Goal: Task Accomplishment & Management: Use online tool/utility

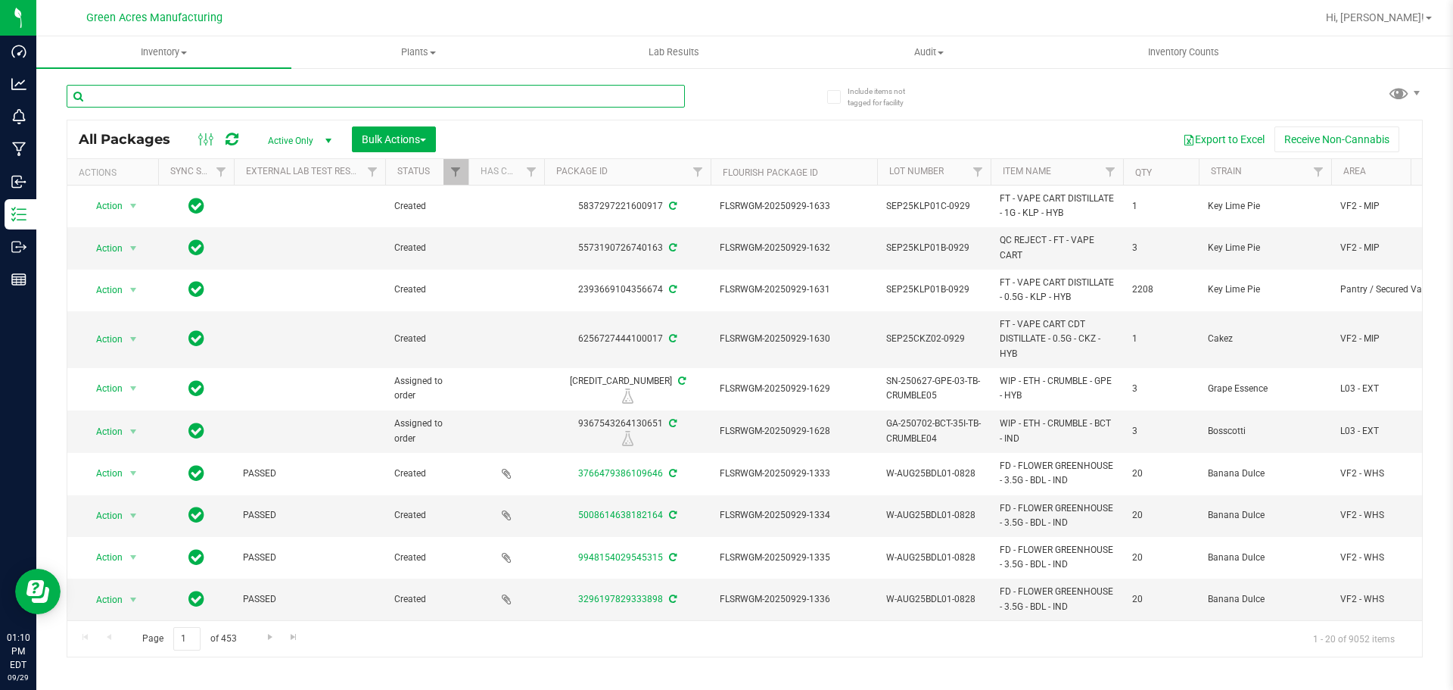
click at [248, 89] on input "text" at bounding box center [376, 96] width 618 height 23
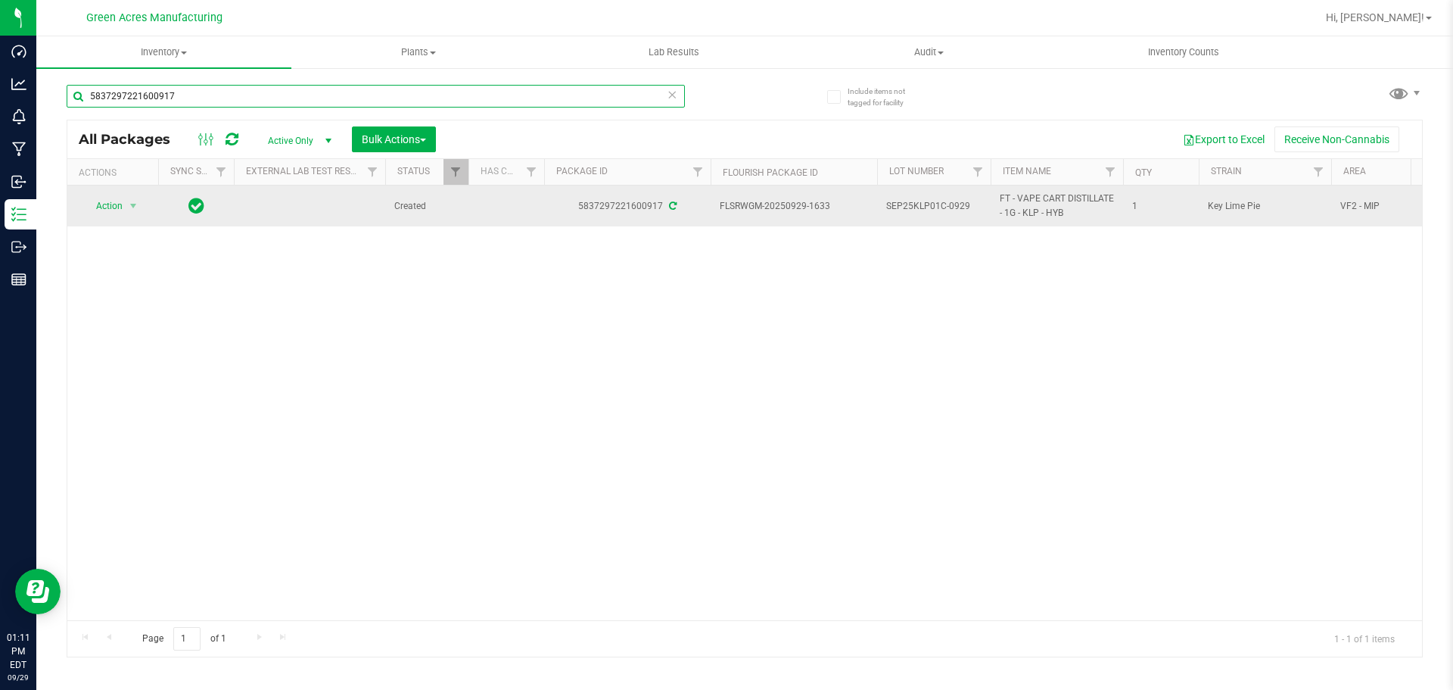
type input "5837297221600917"
click at [107, 197] on span "Action" at bounding box center [103, 205] width 41 height 21
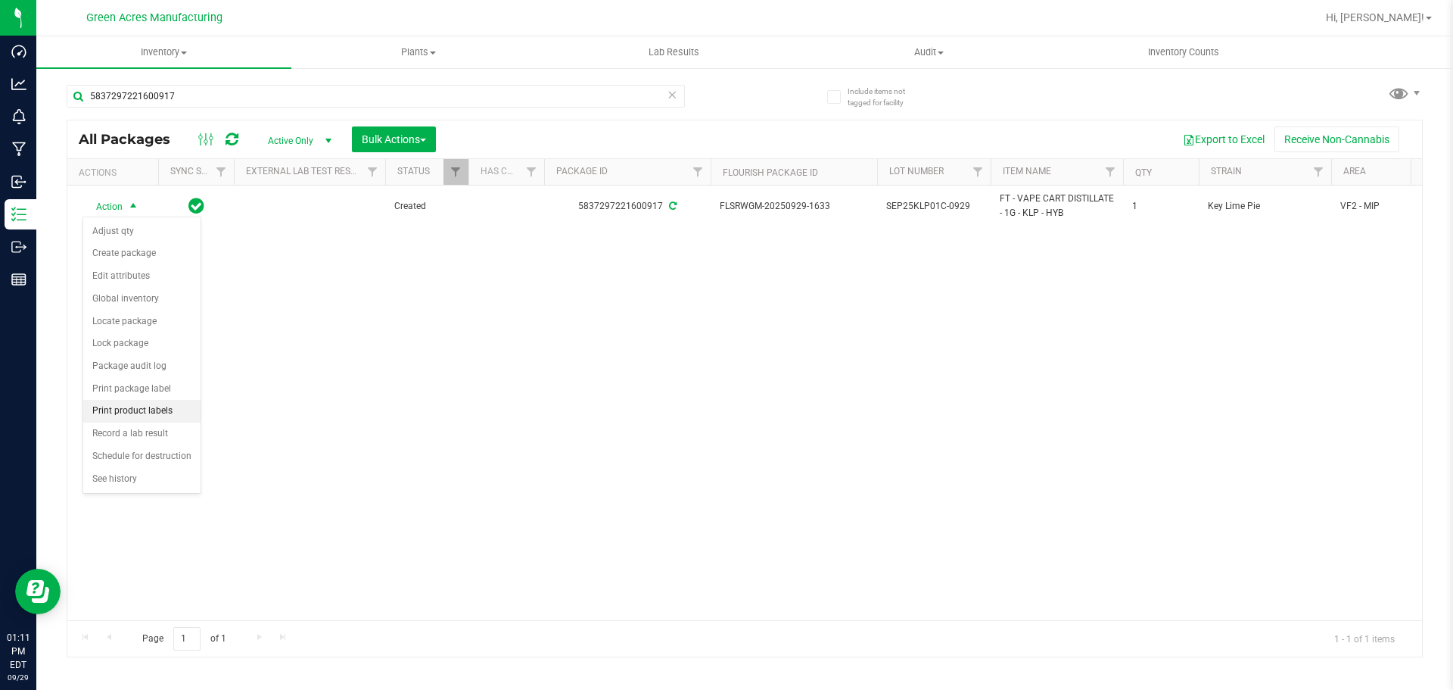
click at [163, 411] on li "Print product labels" at bounding box center [141, 411] width 117 height 23
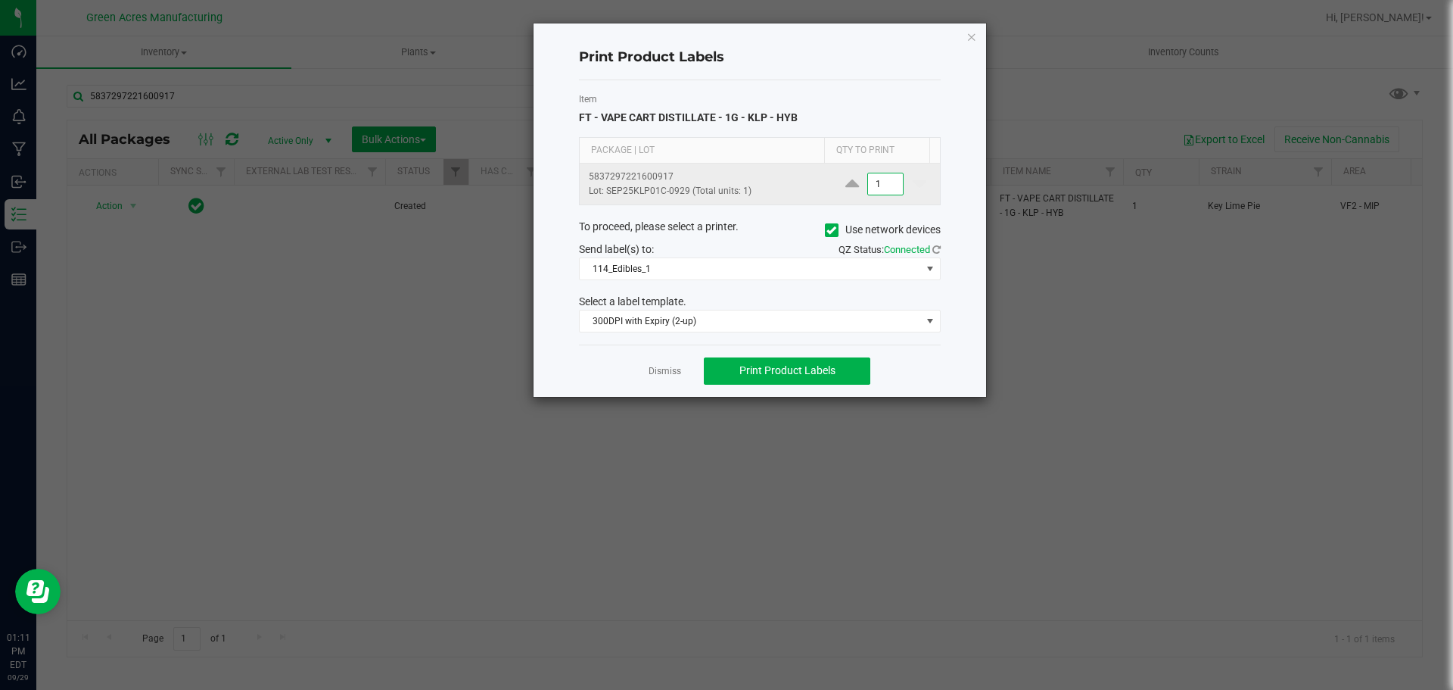
click at [869, 176] on input "1" at bounding box center [885, 183] width 35 height 21
type input "1"
type input "2"
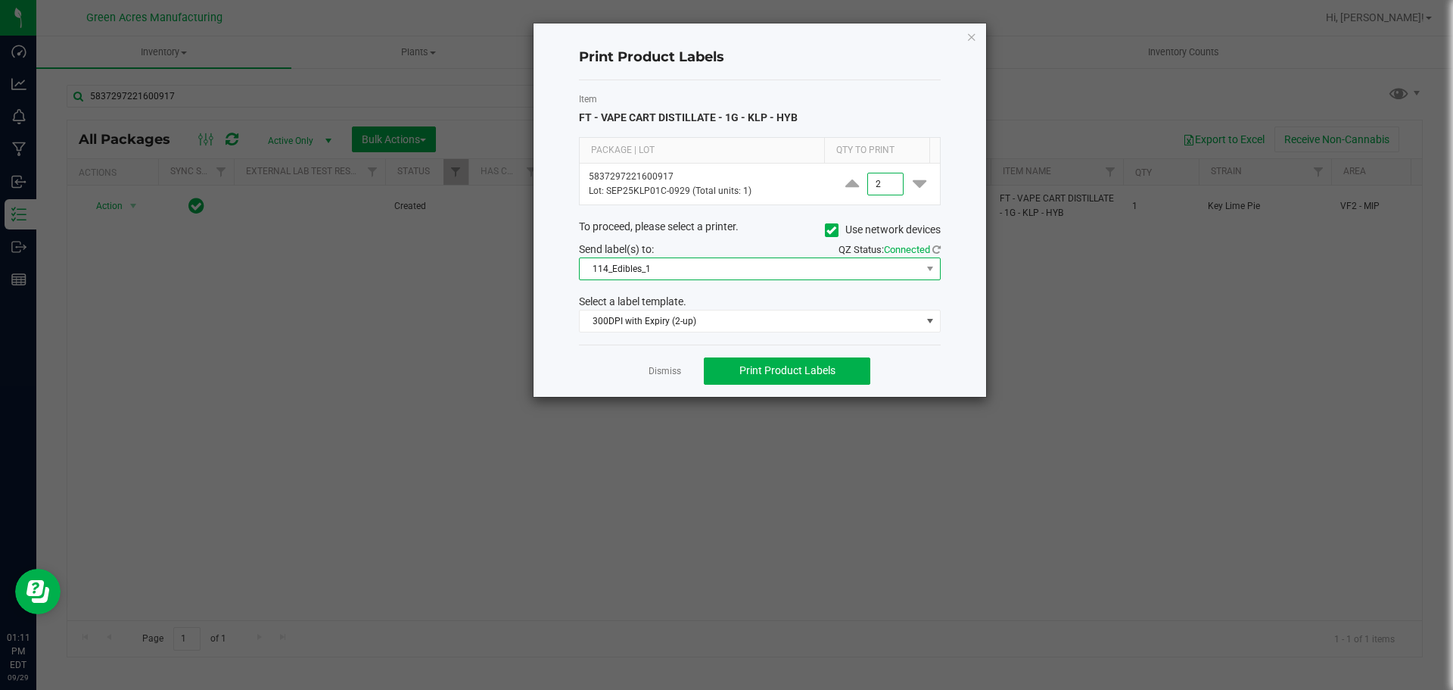
click at [861, 275] on span "114_Edibles_1" at bounding box center [750, 268] width 341 height 21
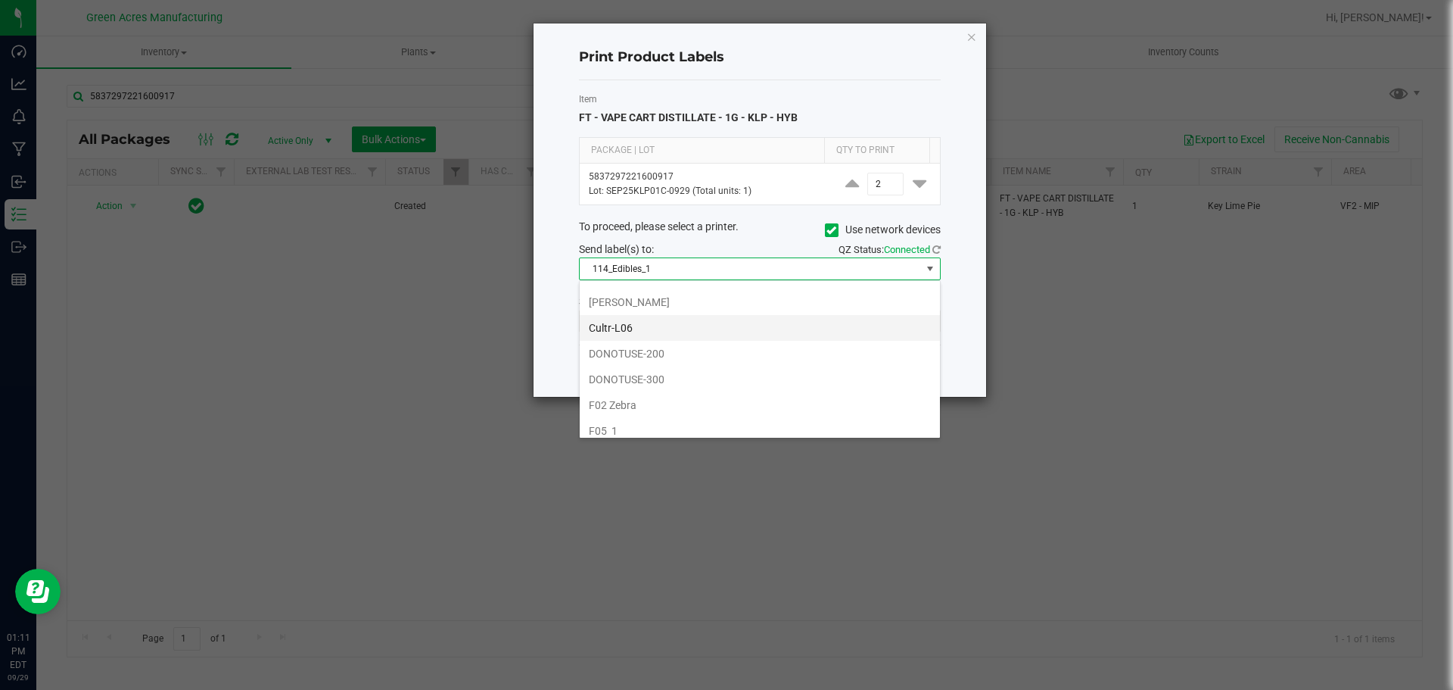
scroll to position [227, 0]
click at [656, 307] on li "252_PCKG_2" at bounding box center [760, 301] width 360 height 26
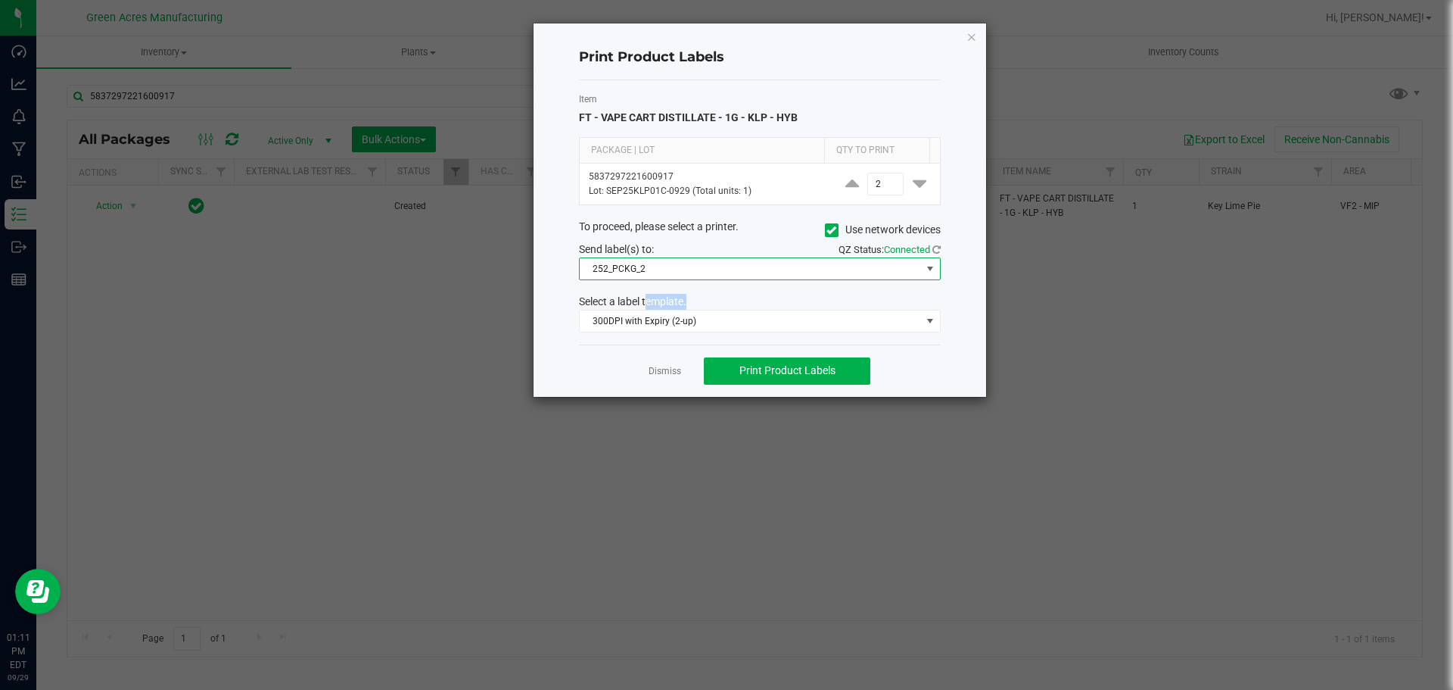
click at [656, 307] on div "Select a label template." at bounding box center [760, 302] width 385 height 16
click at [657, 318] on span "300DPI with Expiry (2-up)" at bounding box center [750, 320] width 341 height 21
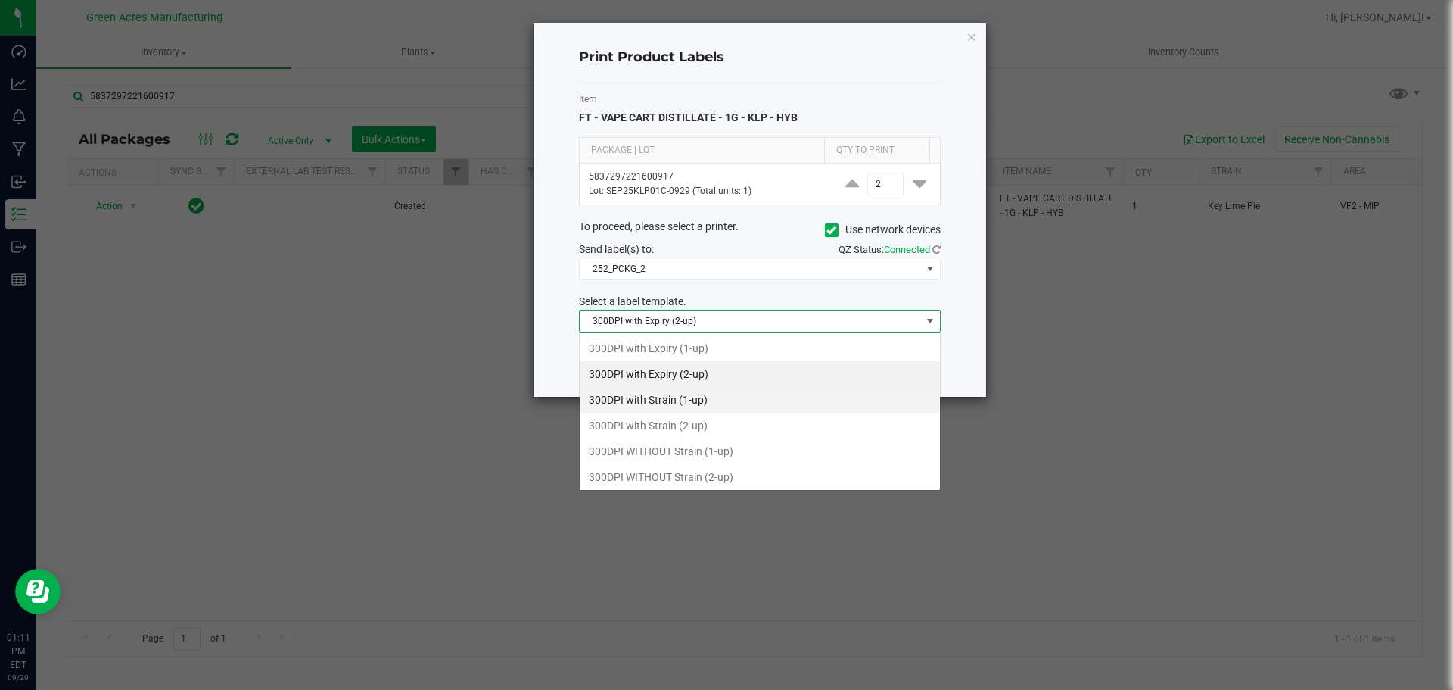
scroll to position [23, 362]
click at [671, 435] on li "300DPI with Strain (2-up)" at bounding box center [760, 426] width 360 height 26
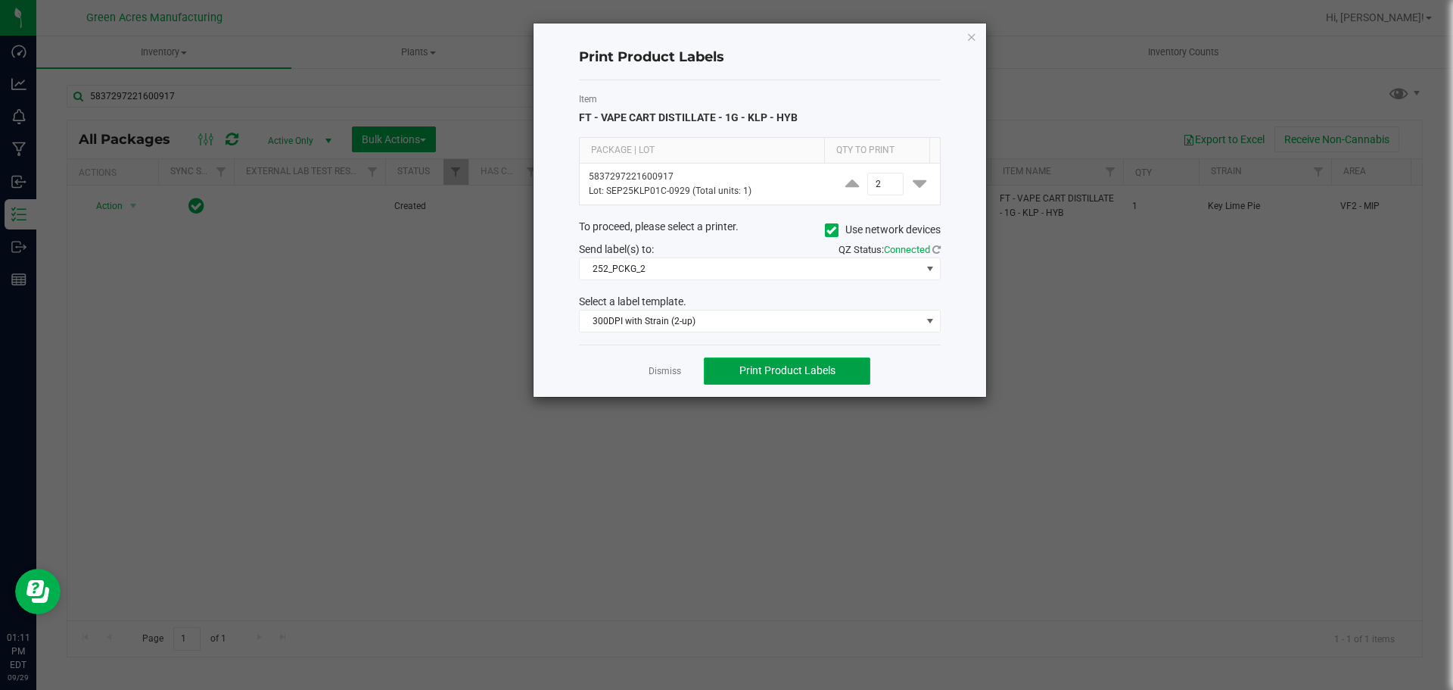
click at [776, 362] on button "Print Product Labels" at bounding box center [787, 370] width 167 height 27
